Goal: Information Seeking & Learning: Learn about a topic

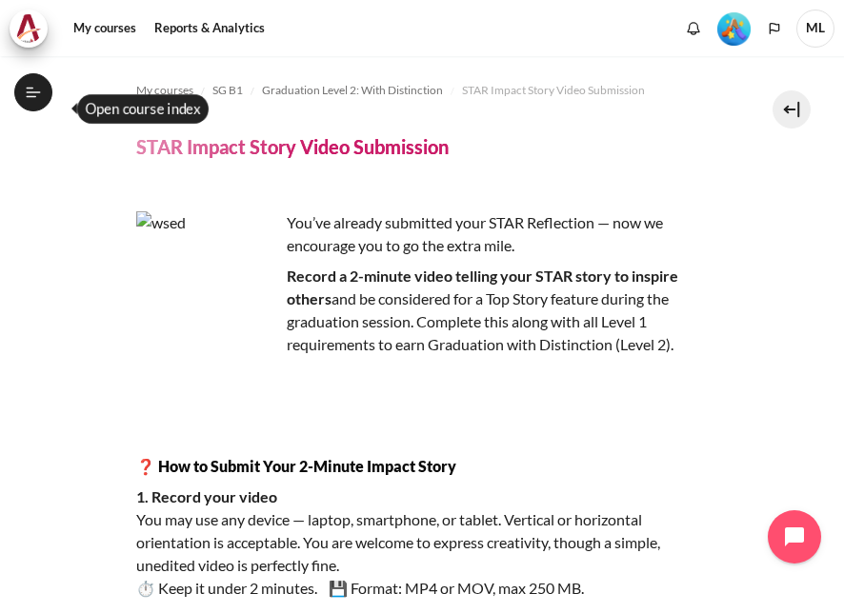
scroll to position [1143, 0]
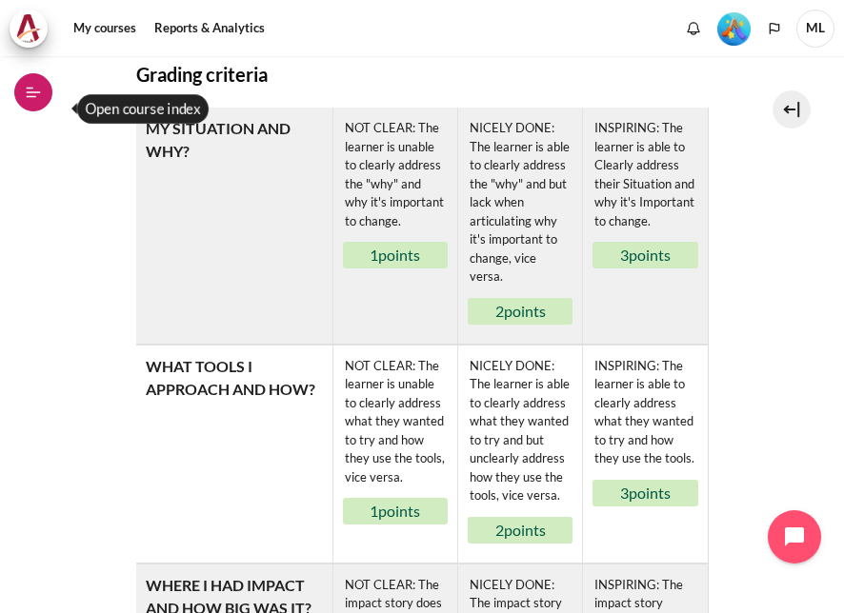
click at [36, 83] on button "Open course index" at bounding box center [33, 92] width 38 height 38
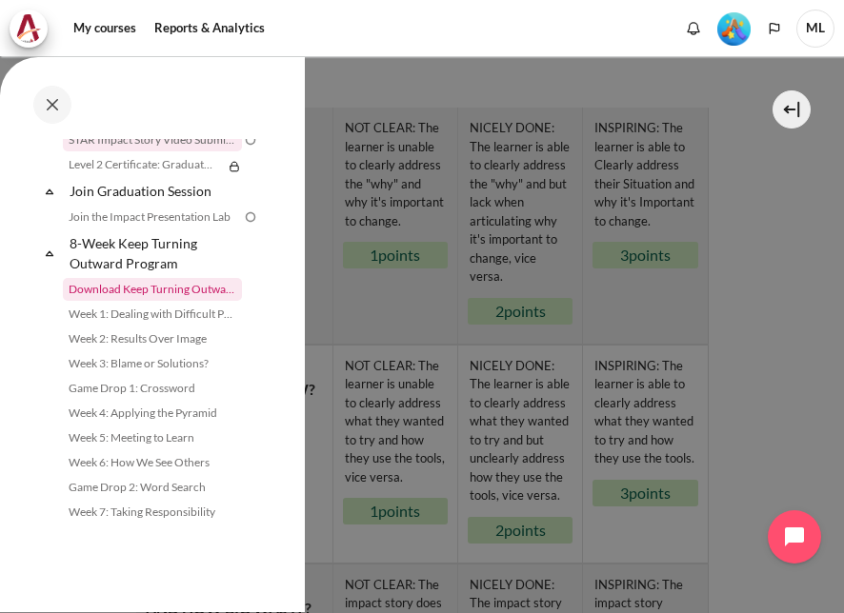
scroll to position [2429, 0]
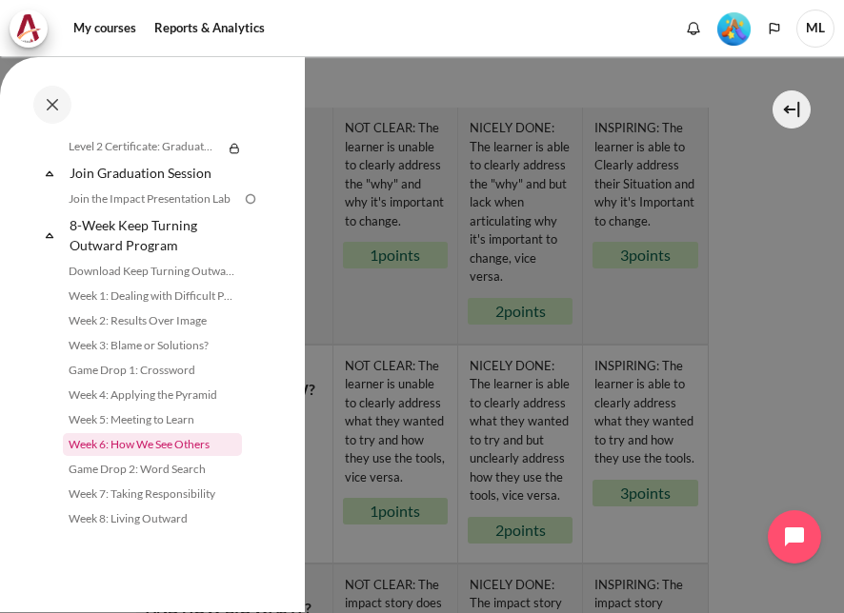
click at [179, 450] on link "Week 6: How We See Others" at bounding box center [152, 444] width 179 height 23
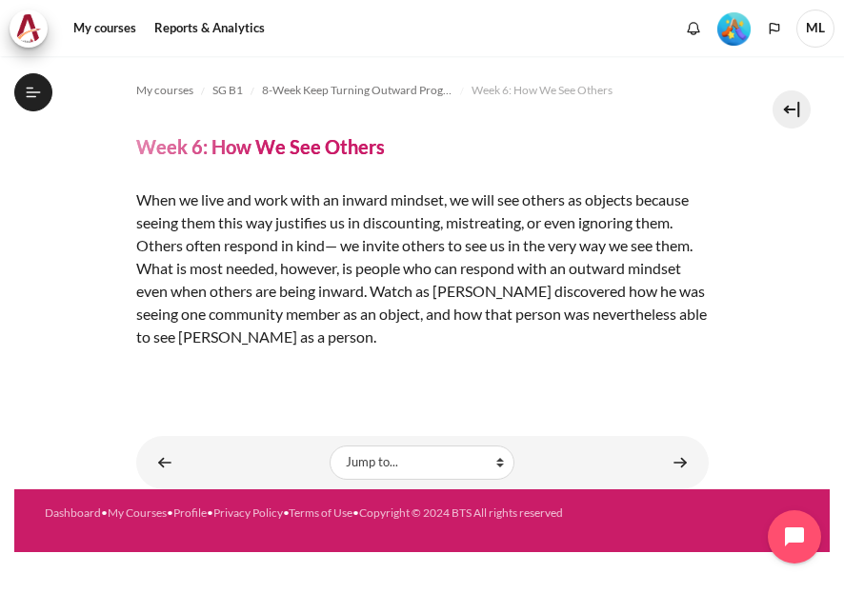
scroll to position [2429, 0]
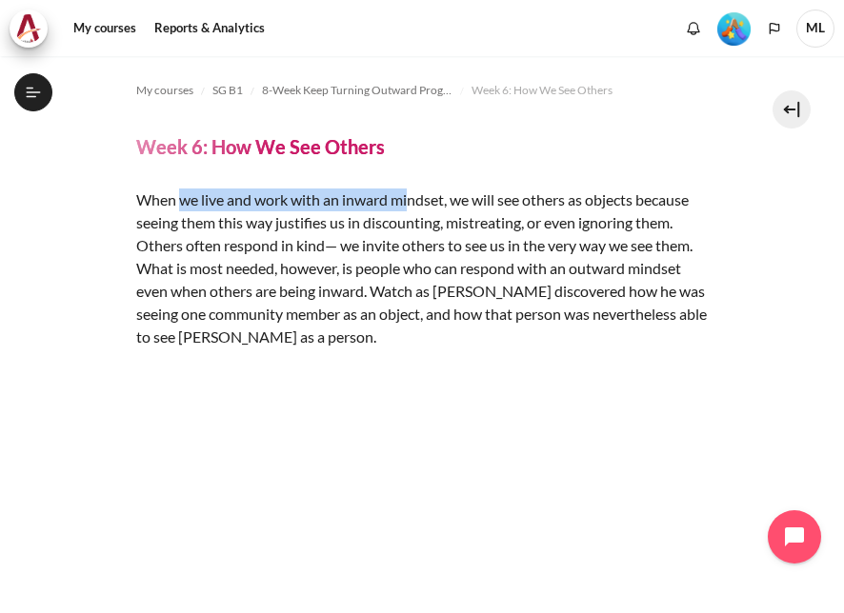
drag, startPoint x: 180, startPoint y: 196, endPoint x: 413, endPoint y: 210, distance: 233.7
click at [413, 210] on p "When we live and work with an inward mindset, we will see others as objects bec…" at bounding box center [422, 269] width 572 height 160
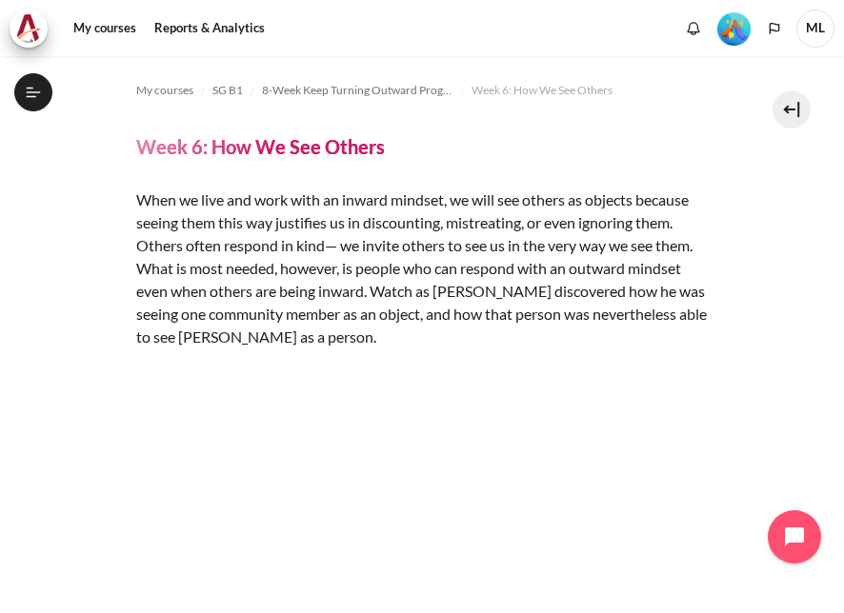
drag, startPoint x: 413, startPoint y: 210, endPoint x: 350, endPoint y: 296, distance: 107.6
click at [350, 296] on p "When we live and work with an inward mindset, we will see others as objects bec…" at bounding box center [422, 269] width 572 height 160
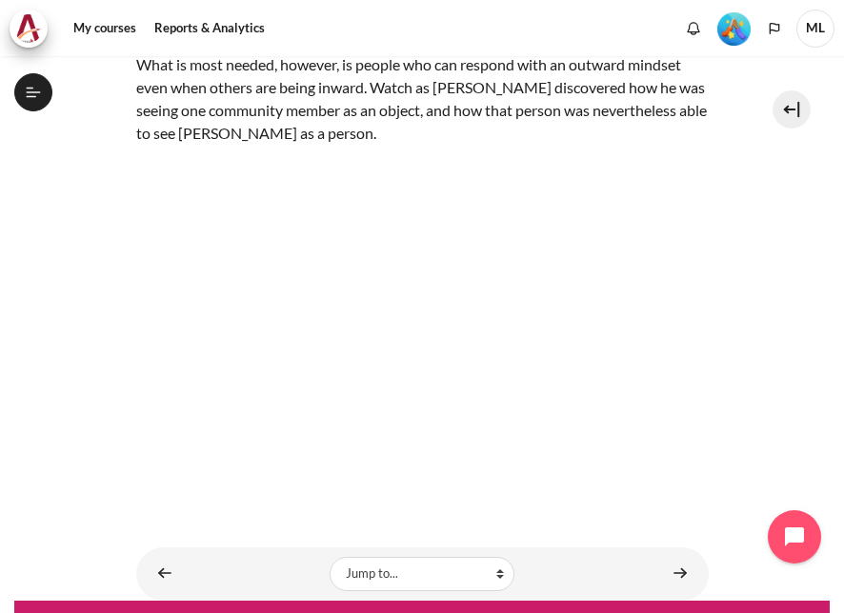
scroll to position [249, 0]
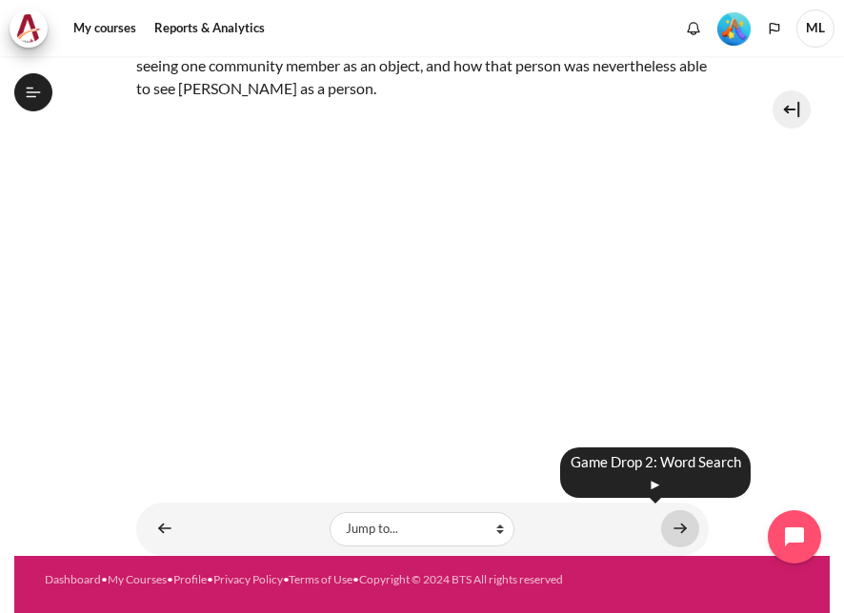
click at [668, 518] on link "Content" at bounding box center [680, 529] width 38 height 37
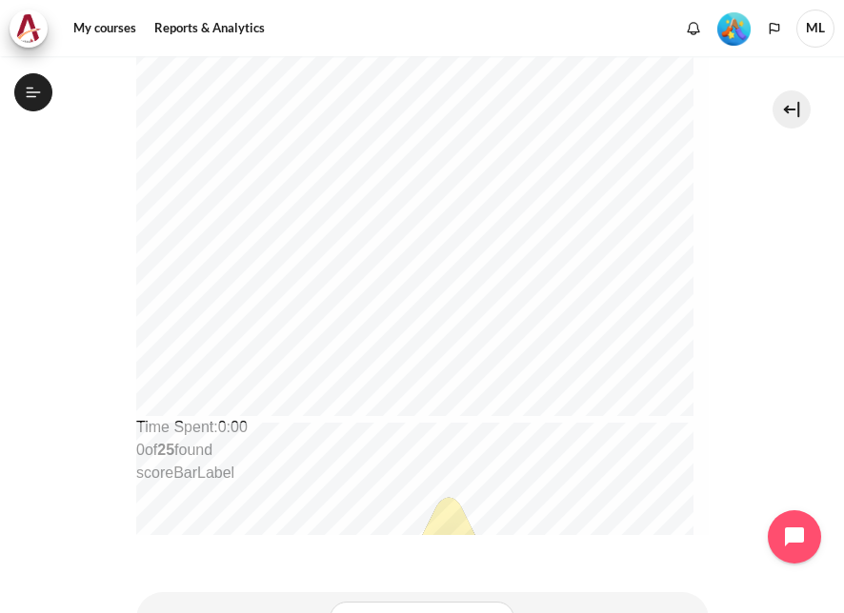
scroll to position [661, 0]
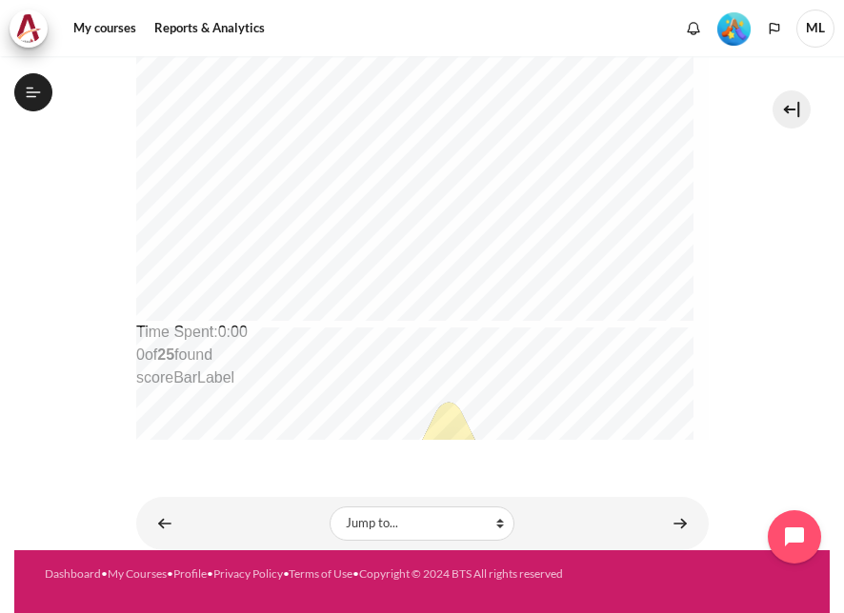
click at [690, 528] on div "Jump to... Jump to... Getting Started with Our 'Smart-Learning' Platform Why Ou…" at bounding box center [422, 523] width 572 height 53
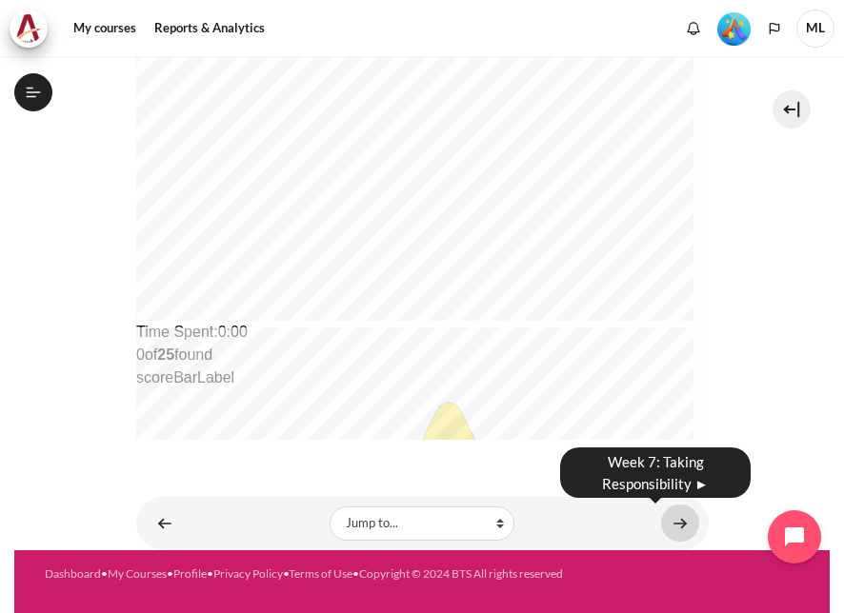
click at [671, 528] on link "Content" at bounding box center [680, 523] width 38 height 37
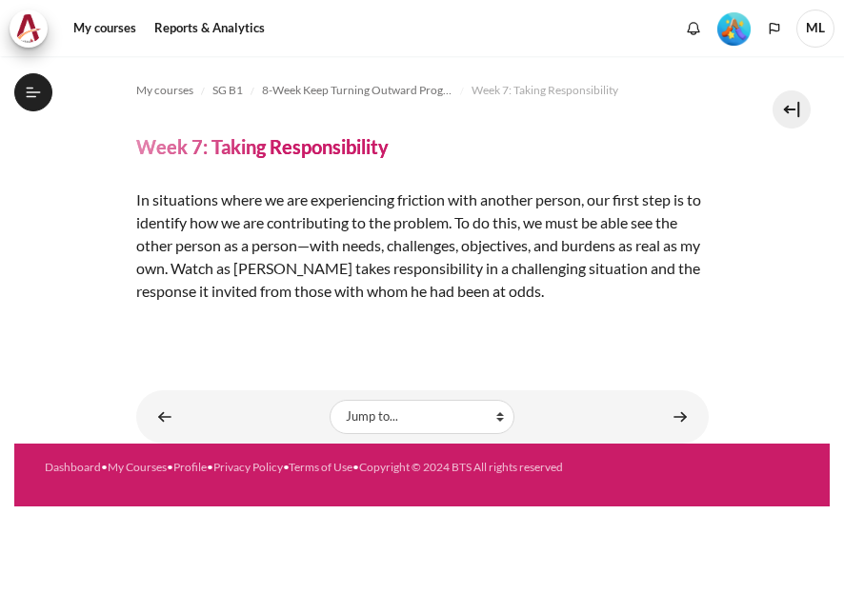
scroll to position [2429, 0]
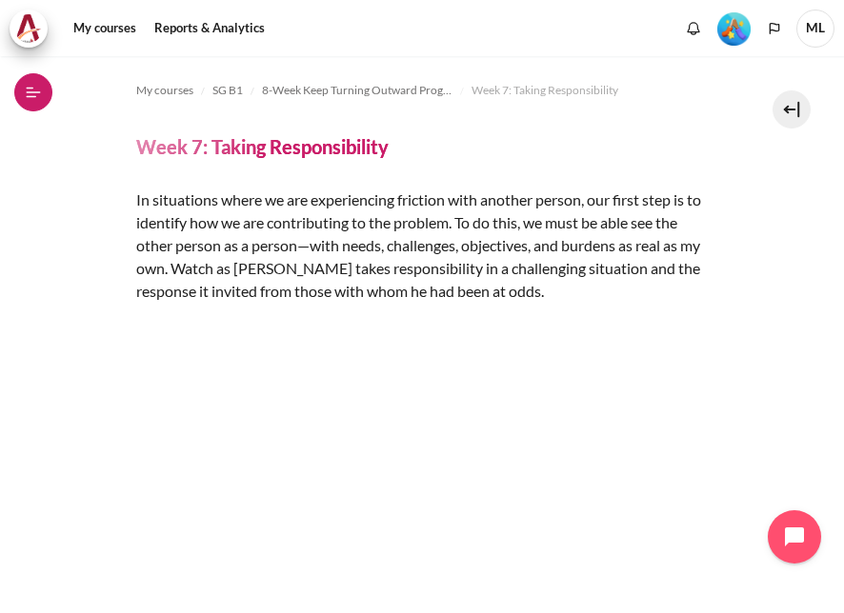
click at [40, 90] on icon at bounding box center [33, 92] width 17 height 17
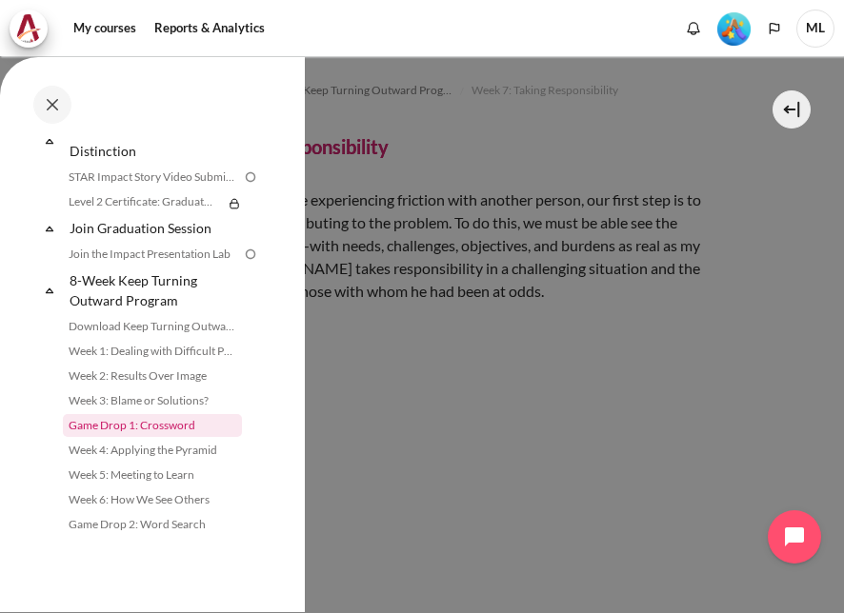
scroll to position [2334, 0]
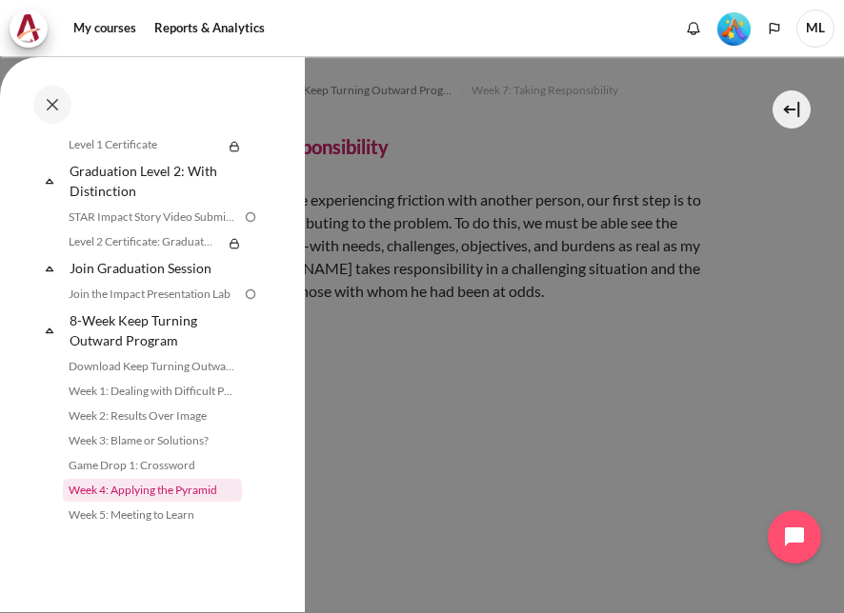
click at [164, 501] on link "Week 4: Applying the Pyramid" at bounding box center [152, 490] width 179 height 23
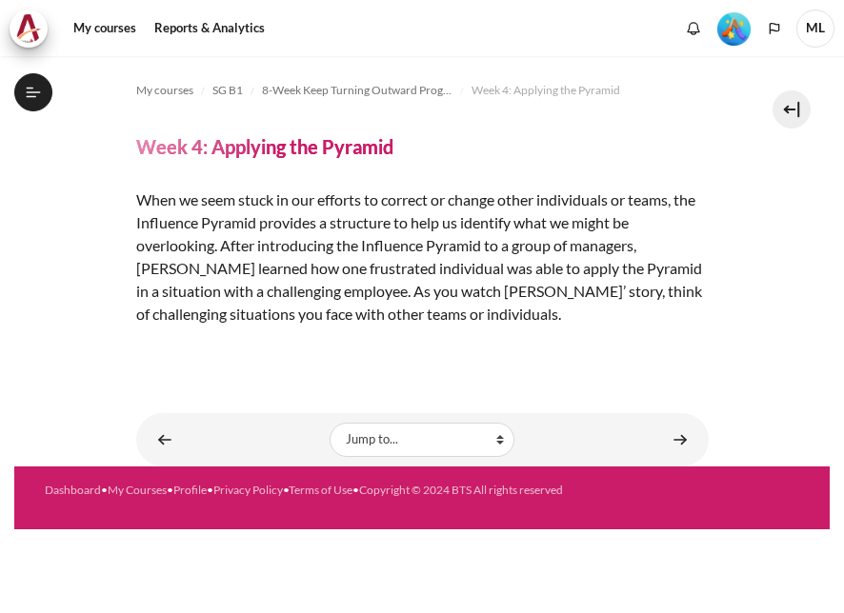
scroll to position [2429, 0]
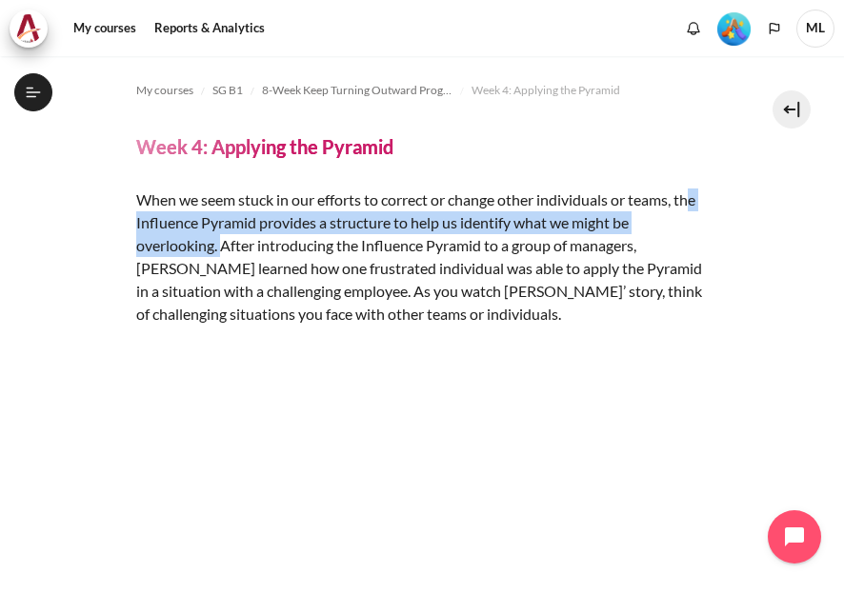
drag, startPoint x: 150, startPoint y: 229, endPoint x: 222, endPoint y: 247, distance: 74.6
click at [222, 247] on p "When we seem stuck in our efforts to correct or change other individuals or tea…" at bounding box center [422, 257] width 572 height 137
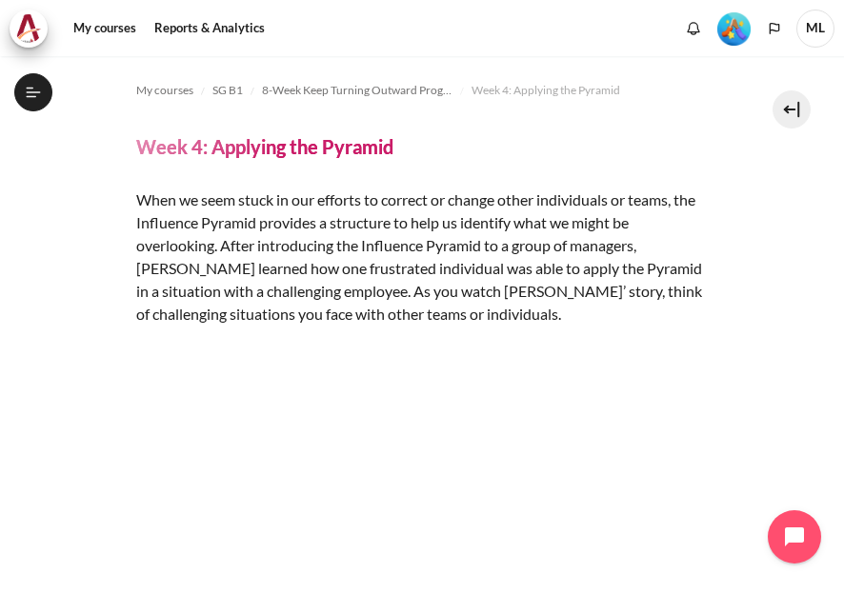
drag, startPoint x: 222, startPoint y: 247, endPoint x: 219, endPoint y: 290, distance: 43.0
click at [219, 290] on p "When we seem stuck in our efforts to correct or change other individuals or tea…" at bounding box center [422, 257] width 572 height 137
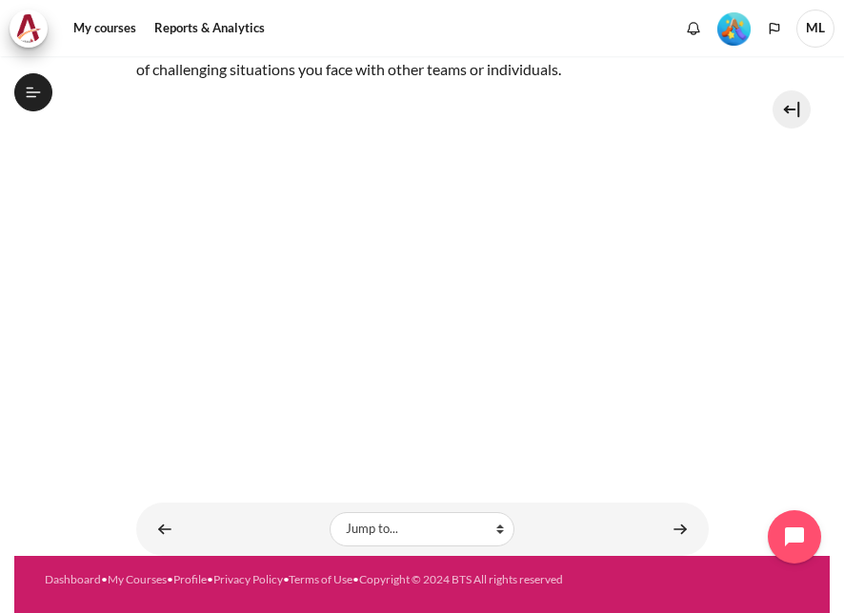
scroll to position [0, 0]
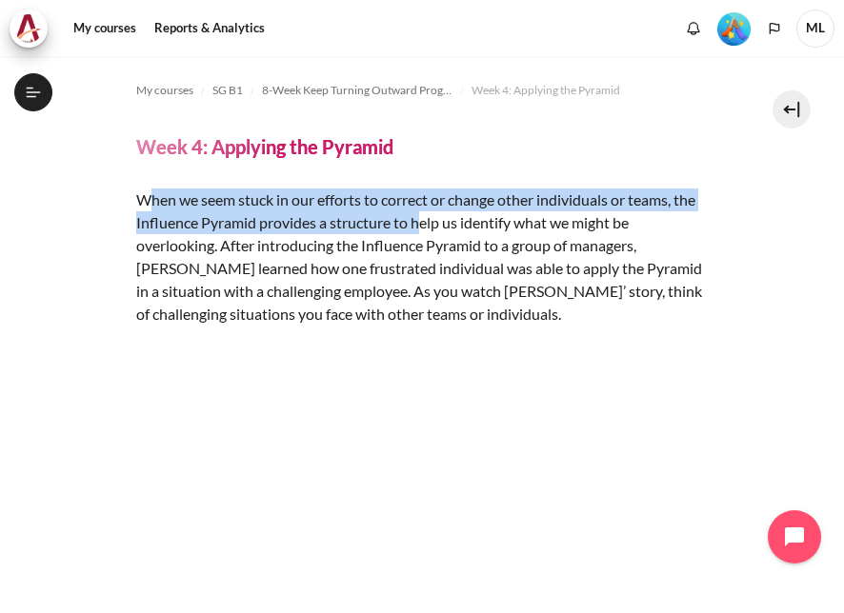
drag, startPoint x: 145, startPoint y: 200, endPoint x: 446, endPoint y: 222, distance: 301.8
click at [446, 222] on p "When we seem stuck in our efforts to correct or change other individuals or tea…" at bounding box center [422, 257] width 572 height 137
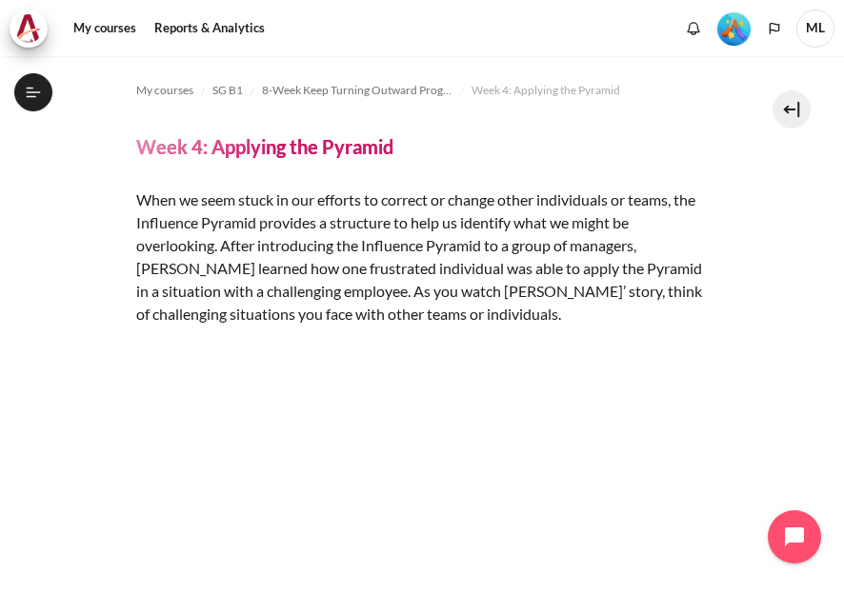
drag, startPoint x: 446, startPoint y: 222, endPoint x: 417, endPoint y: 290, distance: 73.4
click at [417, 290] on p "When we seem stuck in our efforts to correct or change other individuals or tea…" at bounding box center [422, 257] width 572 height 137
click at [19, 91] on button "Open course index" at bounding box center [33, 92] width 38 height 38
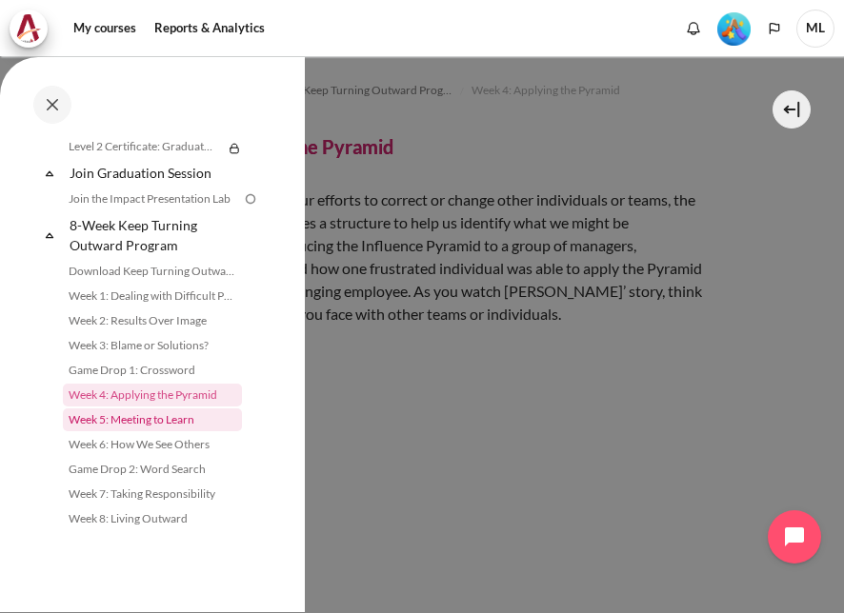
click at [122, 431] on li "Week 5: Meeting to Learn" at bounding box center [162, 420] width 198 height 25
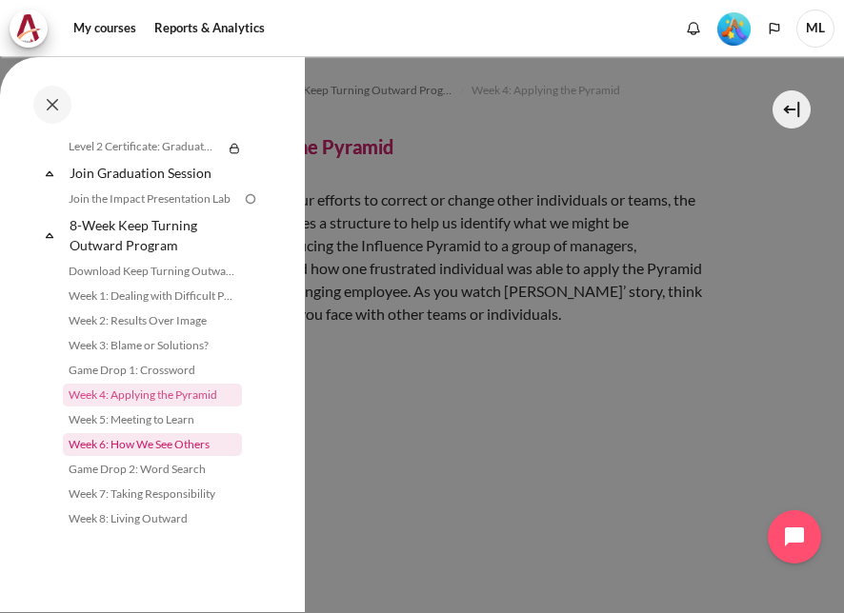
click at [206, 436] on link "Week 6: How We See Others" at bounding box center [152, 444] width 179 height 23
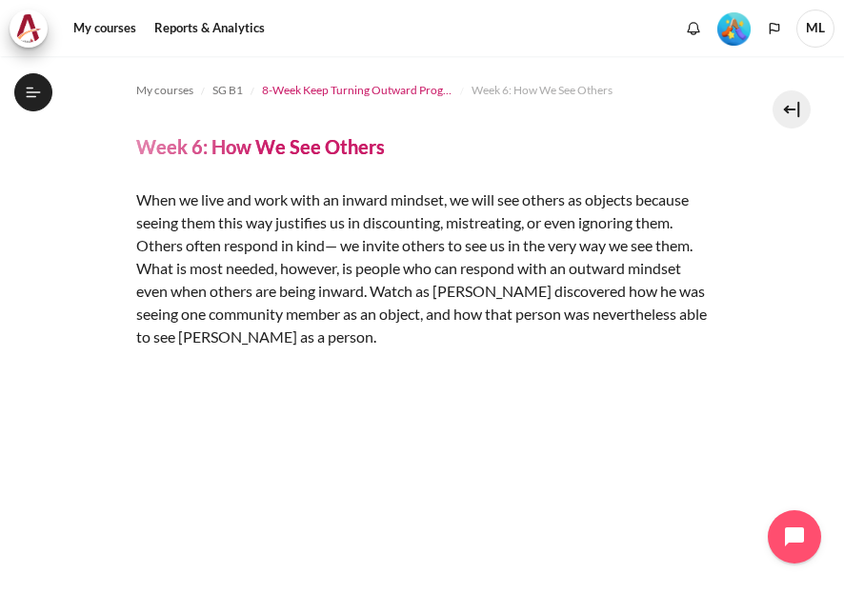
click at [303, 90] on span "8-Week Keep Turning Outward Program" at bounding box center [357, 90] width 191 height 17
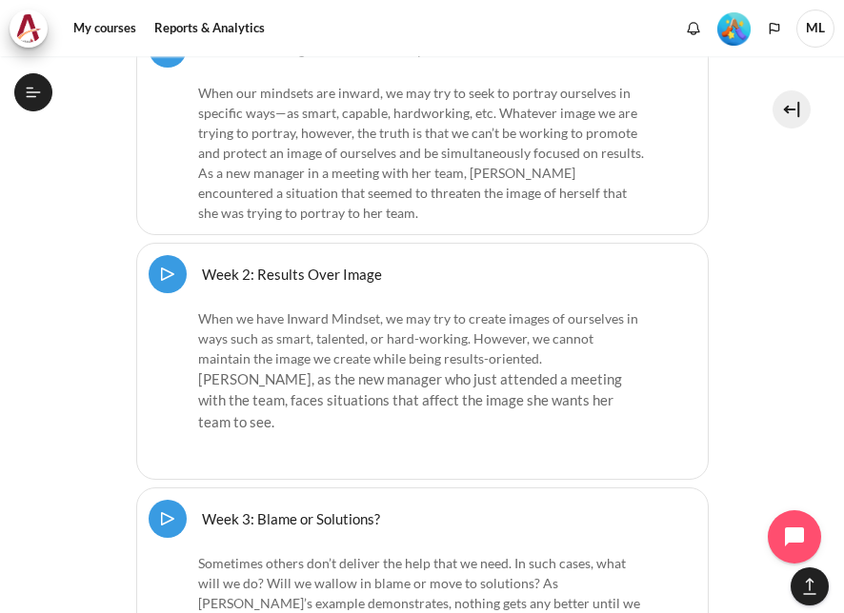
scroll to position [2425, 0]
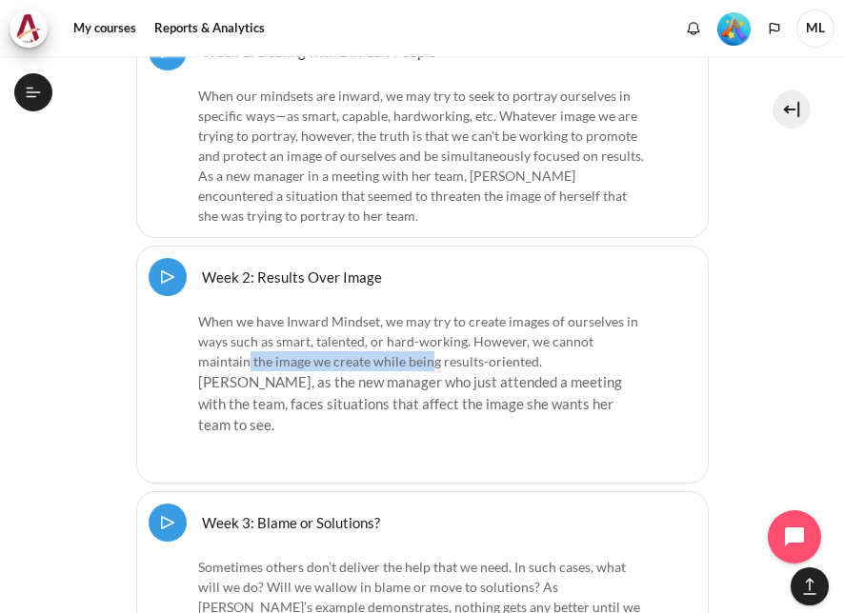
drag, startPoint x: 246, startPoint y: 250, endPoint x: 426, endPoint y: 248, distance: 180.0
click at [426, 311] on p "When we have Inward Mindset, we may try to create images of ourselves in ways s…" at bounding box center [422, 373] width 449 height 125
drag, startPoint x: 426, startPoint y: 248, endPoint x: 415, endPoint y: 330, distance: 82.6
click at [415, 330] on div "When we have Inward Mindset, we may try to create images of ourselves in ways s…" at bounding box center [422, 387] width 449 height 152
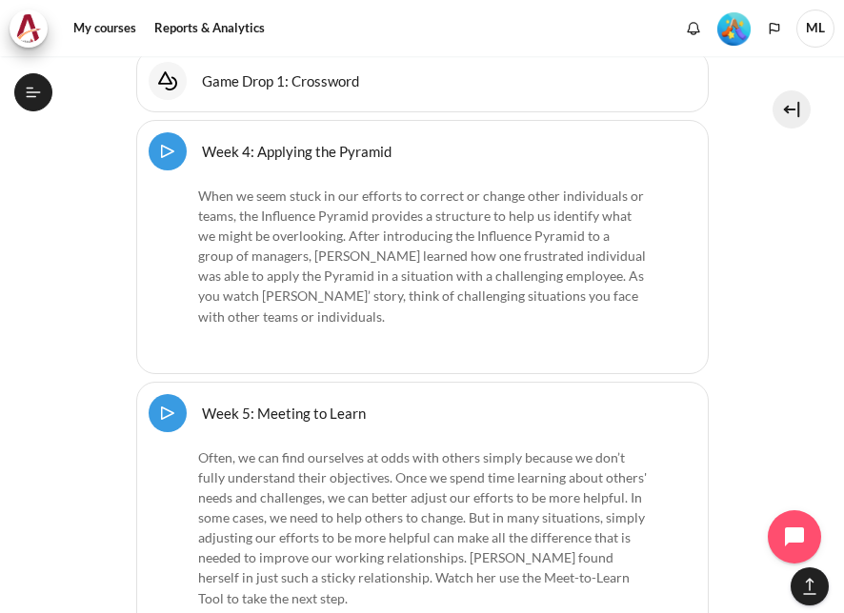
scroll to position [29481, 0]
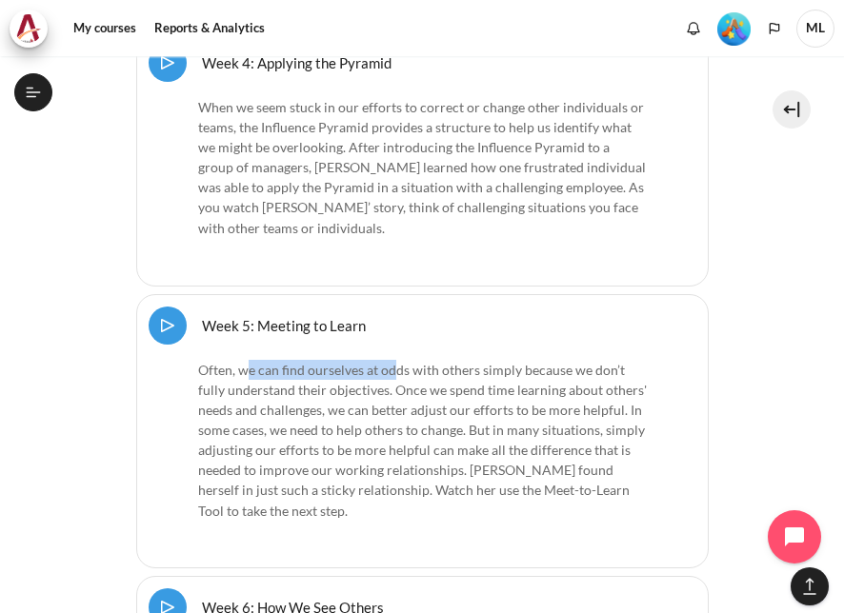
drag, startPoint x: 249, startPoint y: 172, endPoint x: 392, endPoint y: 177, distance: 143.9
click at [392, 360] on p "Often, we can find ourselves at odds with others simply because we don’t fully …" at bounding box center [422, 441] width 449 height 162
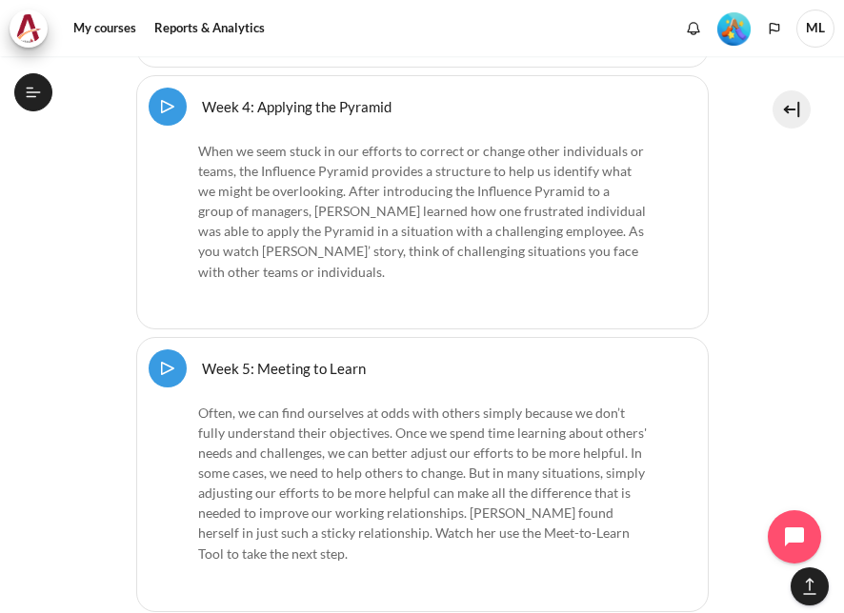
click at [400, 403] on div "Often, we can find ourselves at odds with others simply because we don’t fully …" at bounding box center [422, 498] width 449 height 190
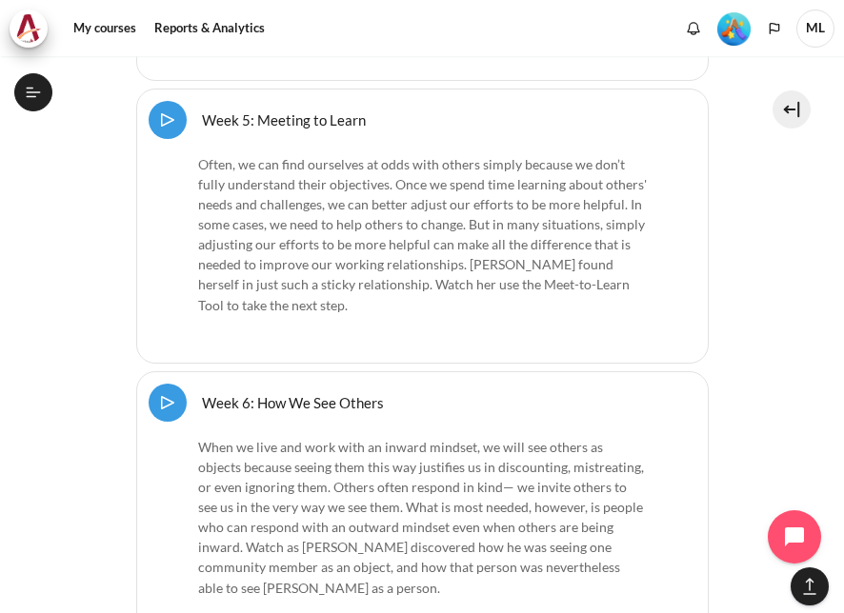
scroll to position [29767, 0]
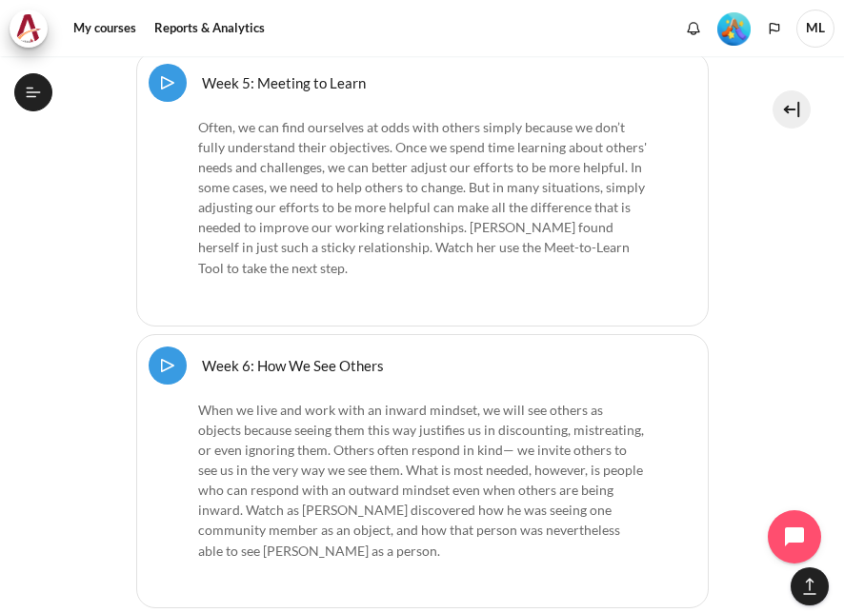
drag, startPoint x: 202, startPoint y: 168, endPoint x: 531, endPoint y: 334, distance: 369.3
click at [531, 400] on div "When we live and work with an inward mindset, we will see others as objects bec…" at bounding box center [422, 495] width 449 height 190
drag, startPoint x: 531, startPoint y: 334, endPoint x: 478, endPoint y: 364, distance: 61.0
click at [478, 365] on div "Select activity Week 6: How We See Others Week 6: How We See Others Video Time" at bounding box center [422, 471] width 572 height 275
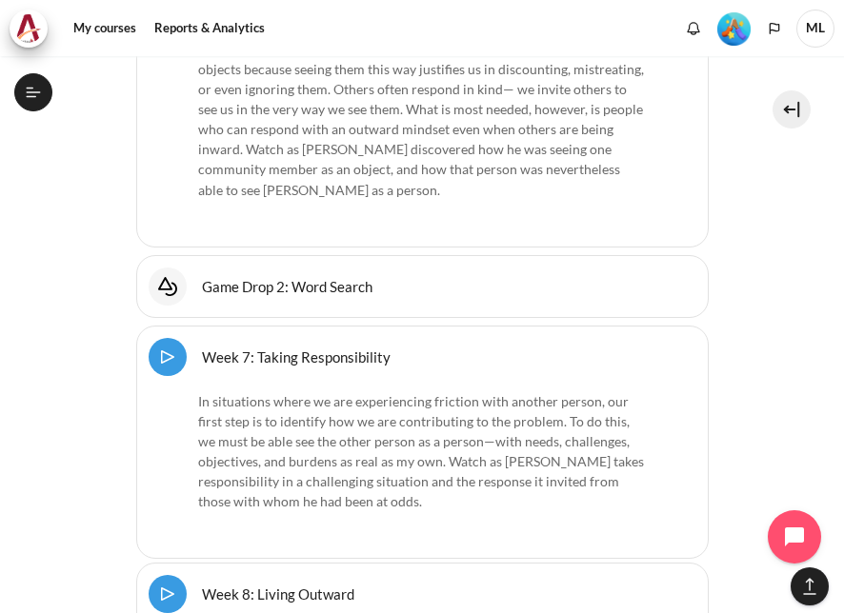
scroll to position [2429, 0]
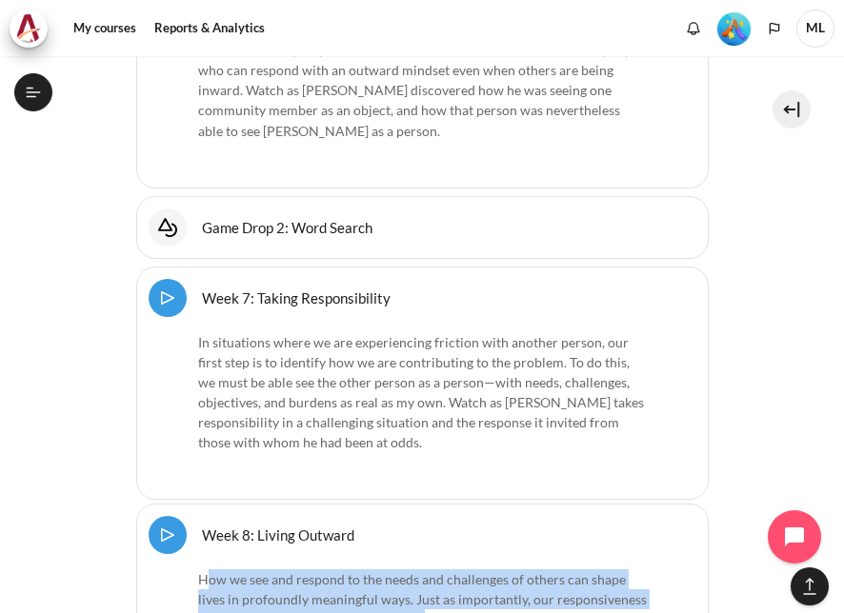
drag, startPoint x: 207, startPoint y: 335, endPoint x: 424, endPoint y: 385, distance: 222.7
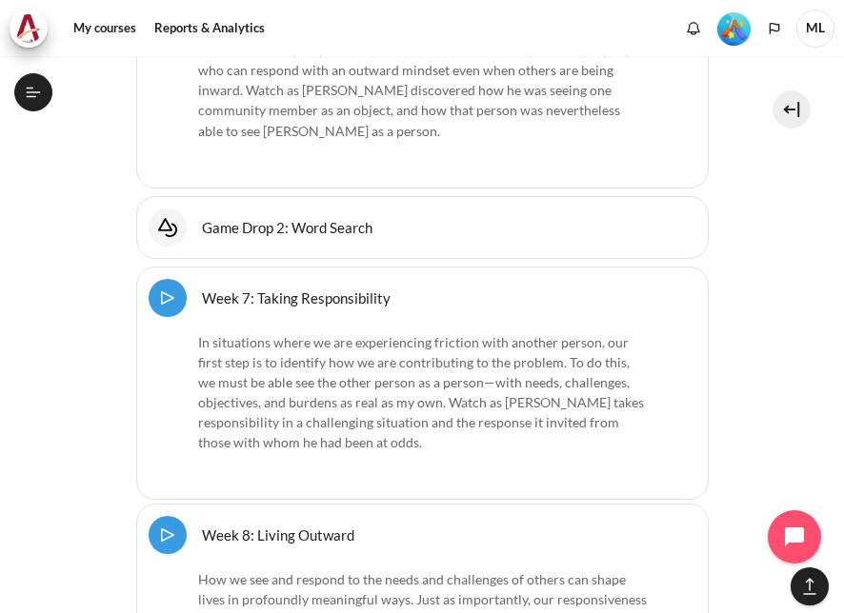
drag, startPoint x: 424, startPoint y: 385, endPoint x: 396, endPoint y: 471, distance: 90.1
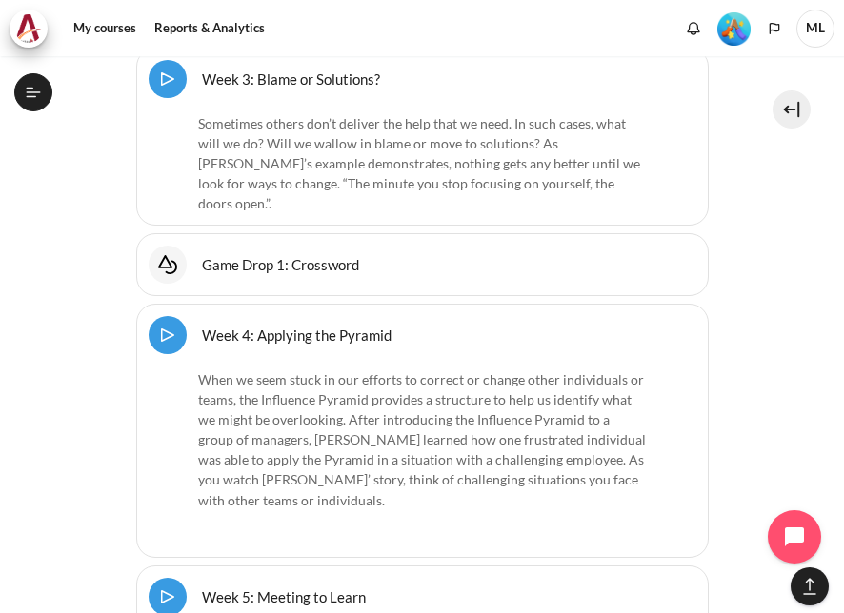
scroll to position [29234, 0]
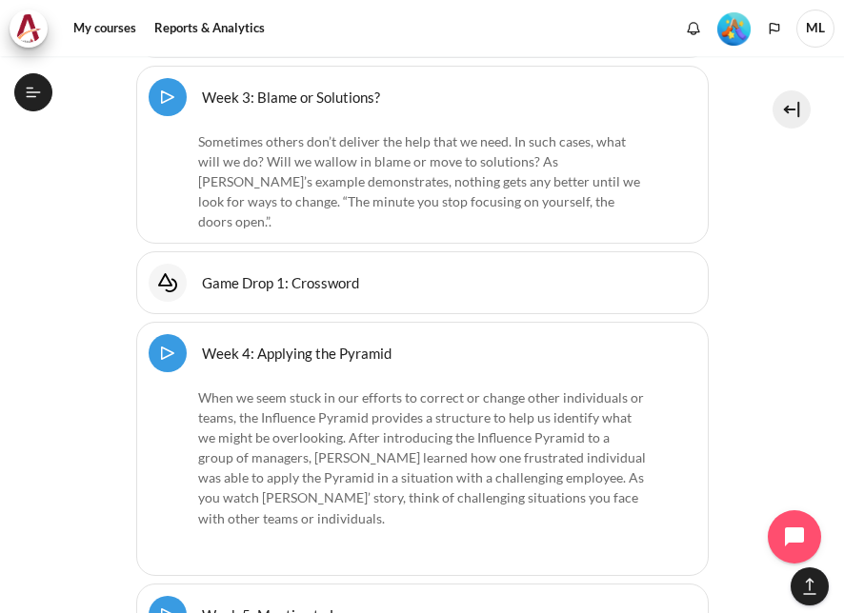
drag, startPoint x: 394, startPoint y: 112, endPoint x: 248, endPoint y: 86, distance: 149.1
click at [286, 334] on div "Week 4: Applying the Pyramid Video Time" at bounding box center [423, 353] width 548 height 38
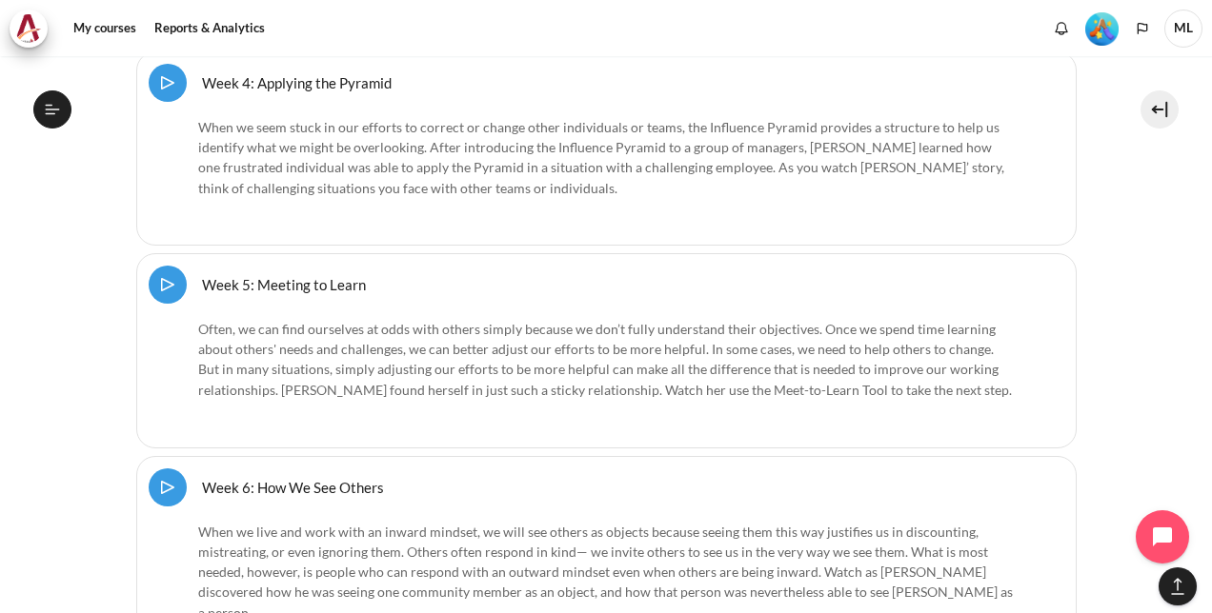
scroll to position [27037, 0]
